Goal: Task Accomplishment & Management: Complete application form

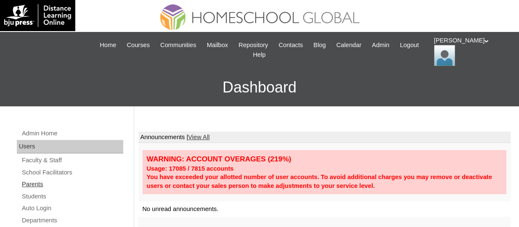
click at [40, 185] on link "Parents" at bounding box center [72, 184] width 102 height 11
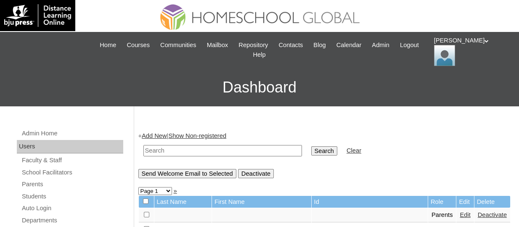
click at [153, 133] on link "Add New" at bounding box center [154, 135] width 25 height 7
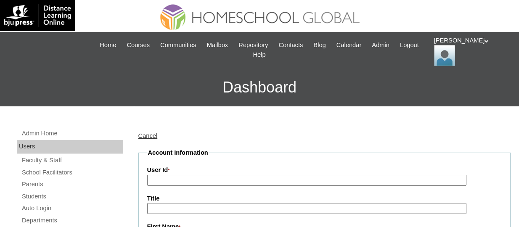
click at [169, 178] on input "User Id *" at bounding box center [306, 180] width 319 height 11
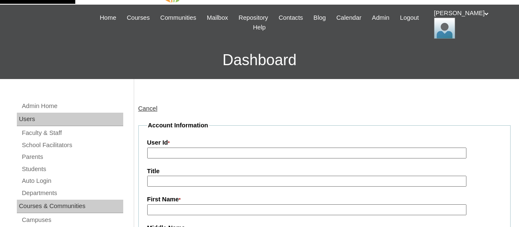
scroll to position [42, 0]
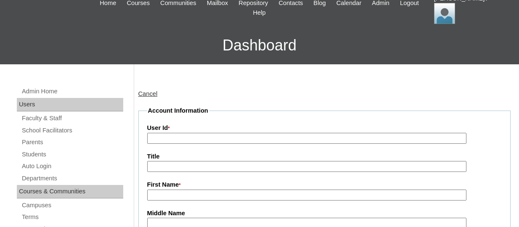
click at [217, 136] on input "User Id *" at bounding box center [306, 138] width 319 height 11
